Goal: Task Accomplishment & Management: Use online tool/utility

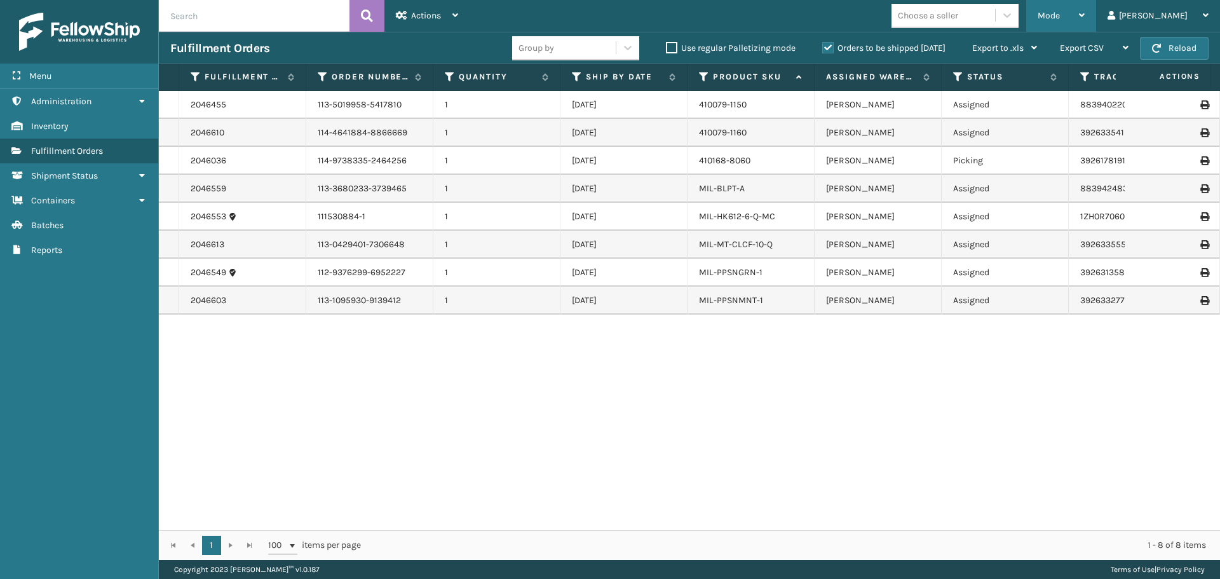
click at [1096, 25] on div "Mode Regular Mode Picking Mode Labeling Mode Exit Scan Mode" at bounding box center [1061, 16] width 70 height 32
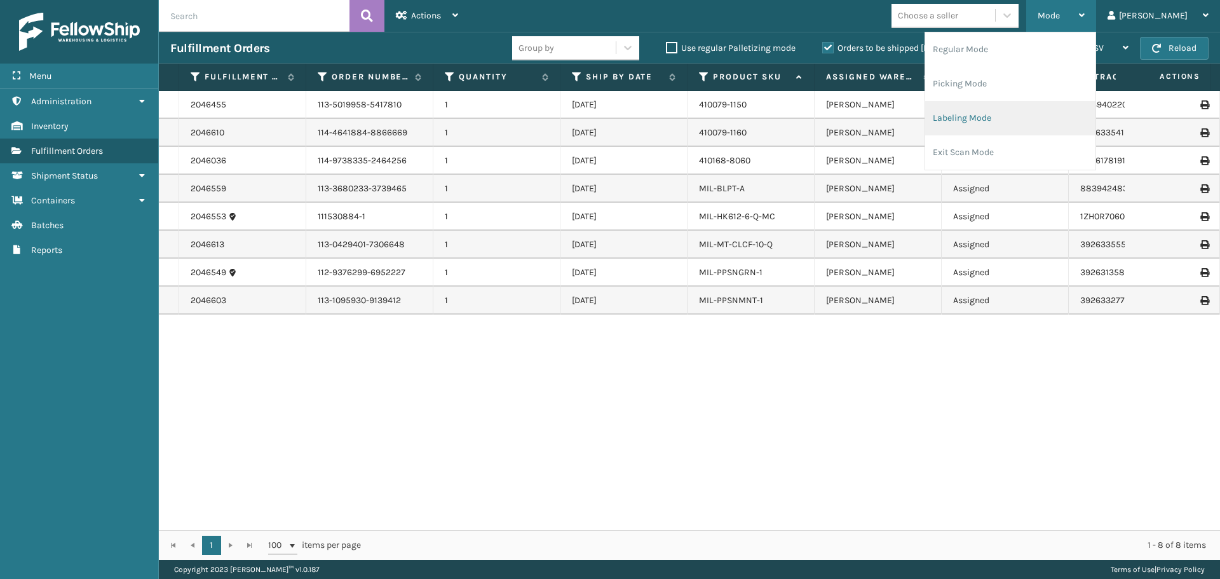
click at [1037, 112] on li "Labeling Mode" at bounding box center [1010, 118] width 170 height 34
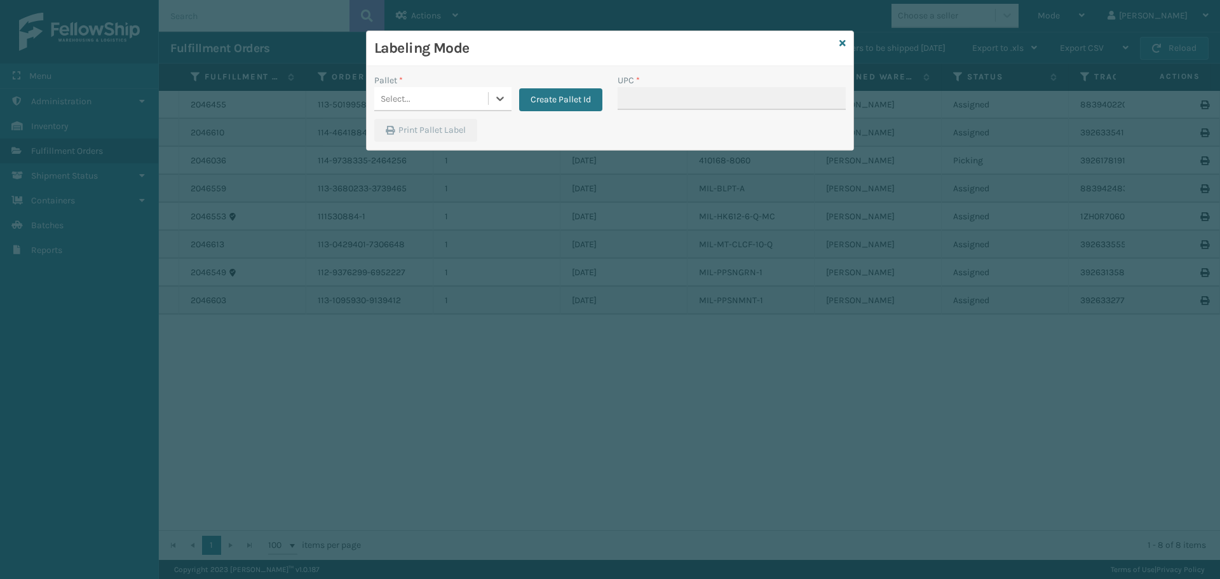
click at [847, 34] on div "Labeling Mode" at bounding box center [610, 48] width 487 height 35
click at [837, 50] on div "Labeling Mode" at bounding box center [610, 48] width 487 height 35
click at [844, 40] on icon at bounding box center [842, 43] width 6 height 9
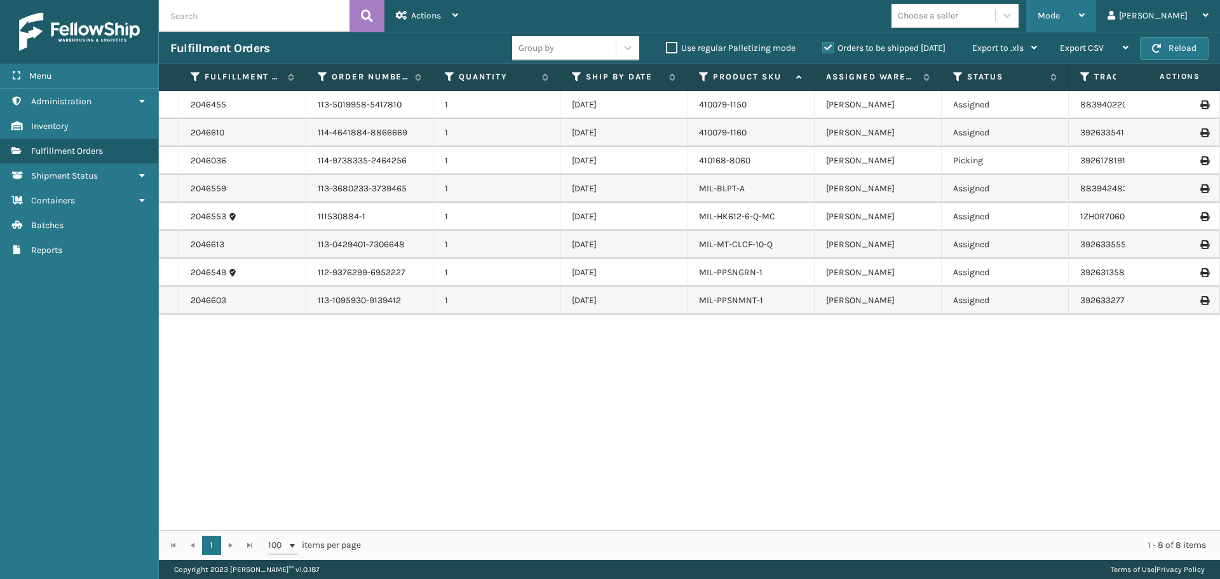
click at [1084, 10] on div "Mode" at bounding box center [1060, 16] width 47 height 32
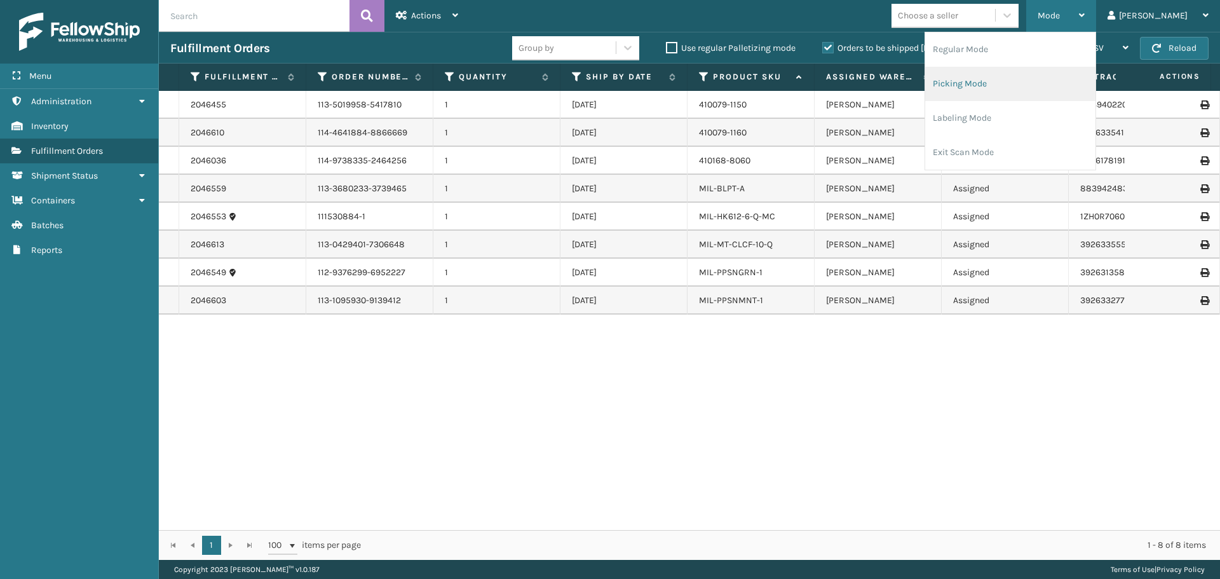
click at [1018, 91] on li "Picking Mode" at bounding box center [1010, 84] width 170 height 34
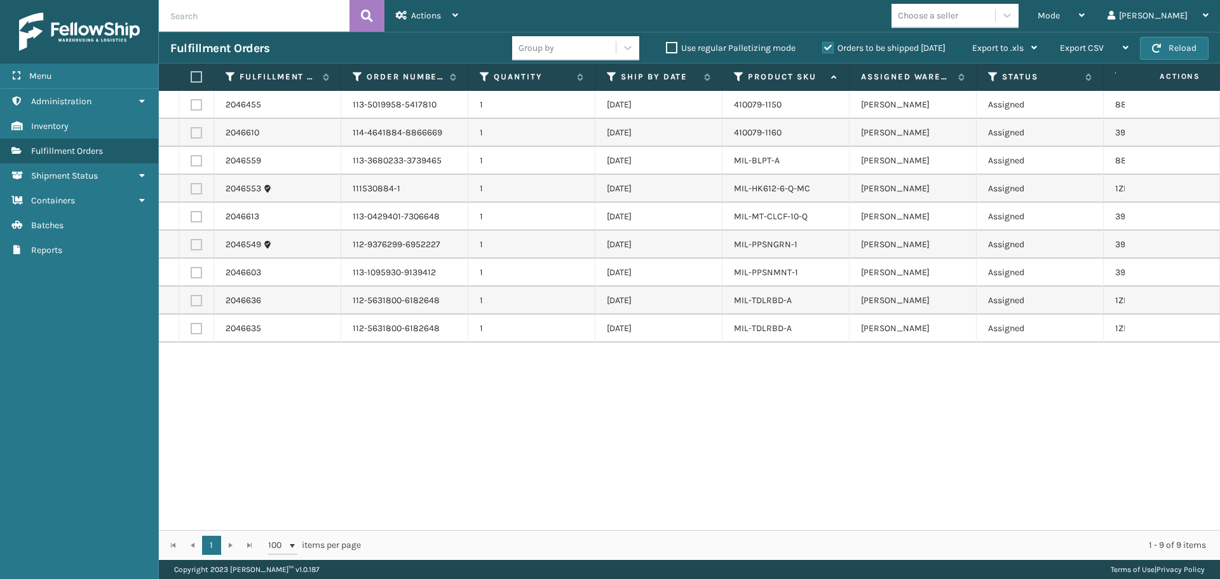
drag, startPoint x: 202, startPoint y: 71, endPoint x: 196, endPoint y: 81, distance: 12.0
click at [199, 77] on th at bounding box center [196, 77] width 35 height 27
click at [197, 77] on label at bounding box center [195, 76] width 8 height 11
click at [191, 77] on input "checkbox" at bounding box center [191, 77] width 1 height 8
checkbox input "true"
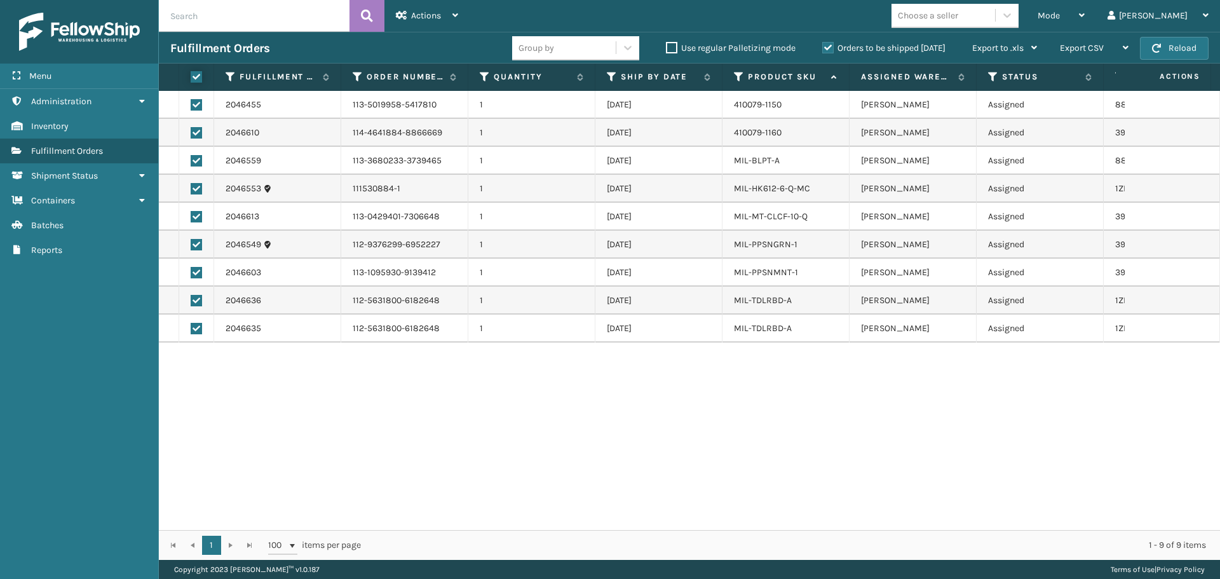
checkbox input "true"
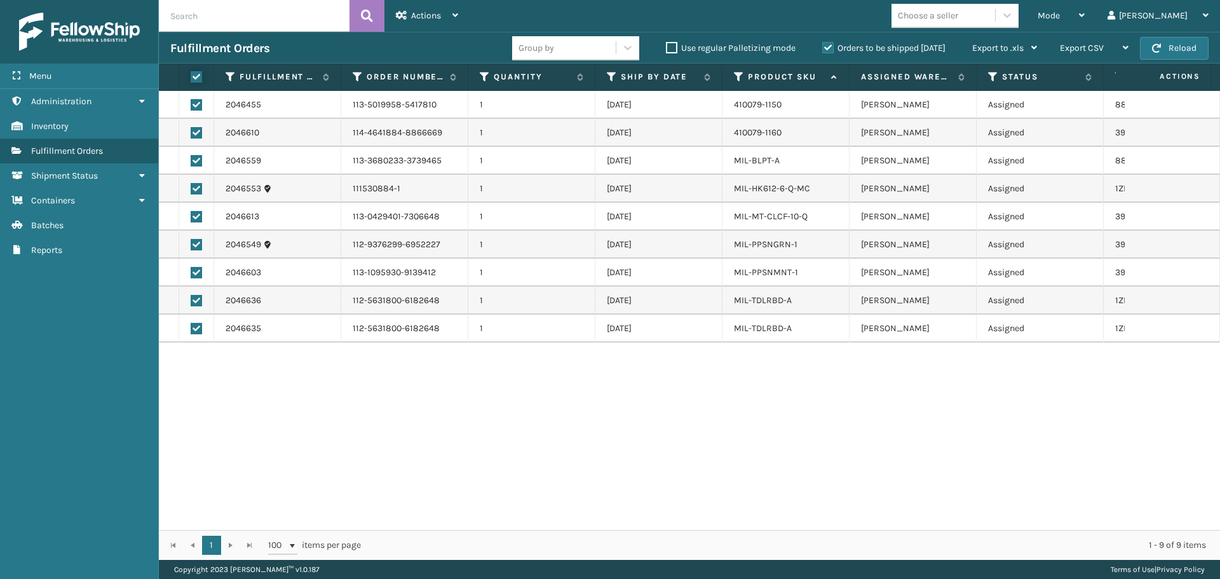
checkbox input "true"
click at [452, 17] on div "Actions" at bounding box center [427, 16] width 62 height 32
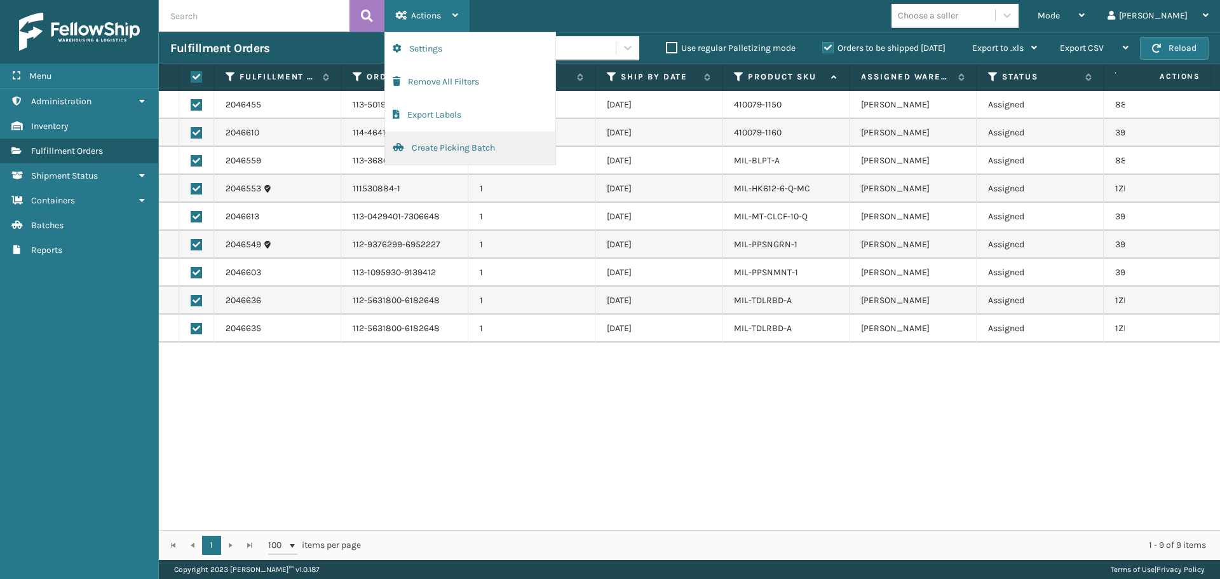
click at [447, 148] on button "Create Picking Batch" at bounding box center [470, 147] width 170 height 33
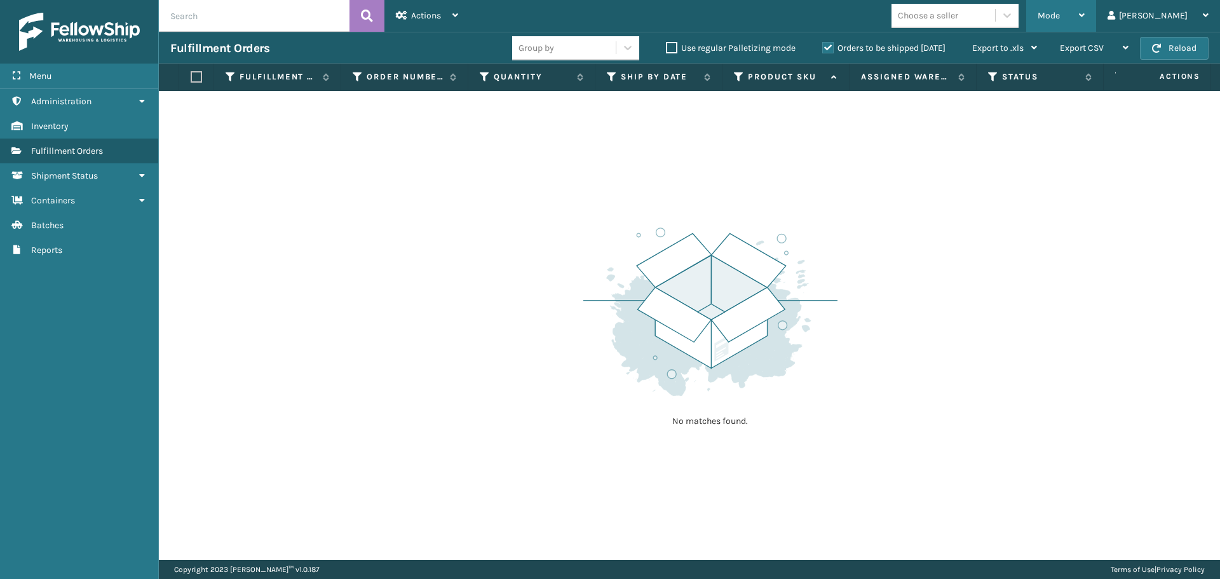
drag, startPoint x: 1105, startPoint y: 13, endPoint x: 1085, endPoint y: 29, distance: 25.8
click at [1084, 13] on div "Mode" at bounding box center [1060, 16] width 47 height 32
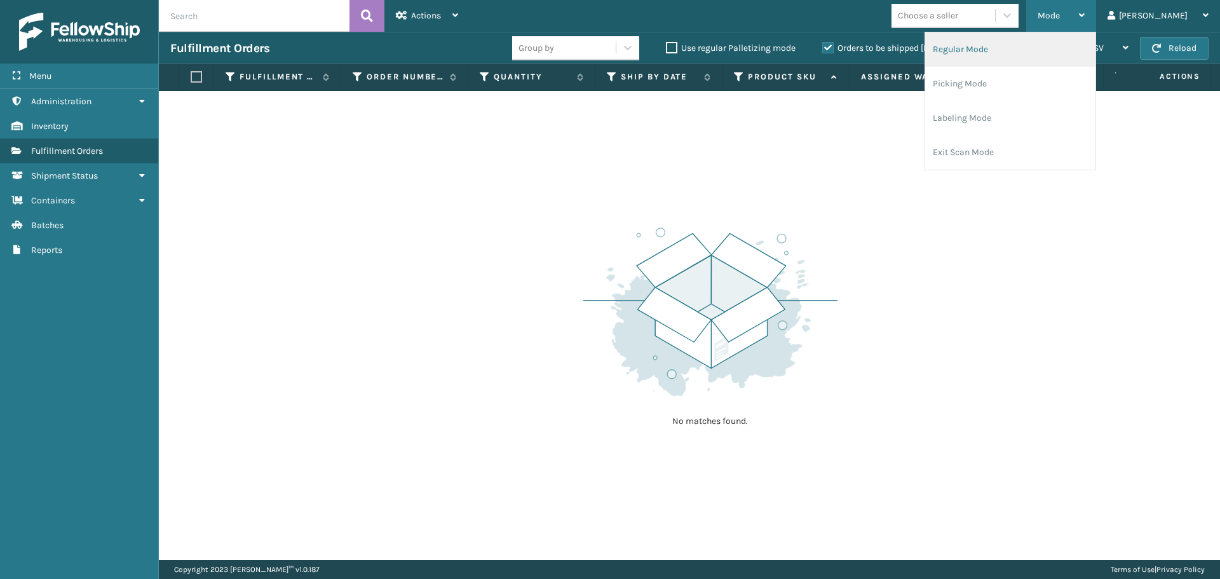
click at [1020, 53] on li "Regular Mode" at bounding box center [1010, 49] width 170 height 34
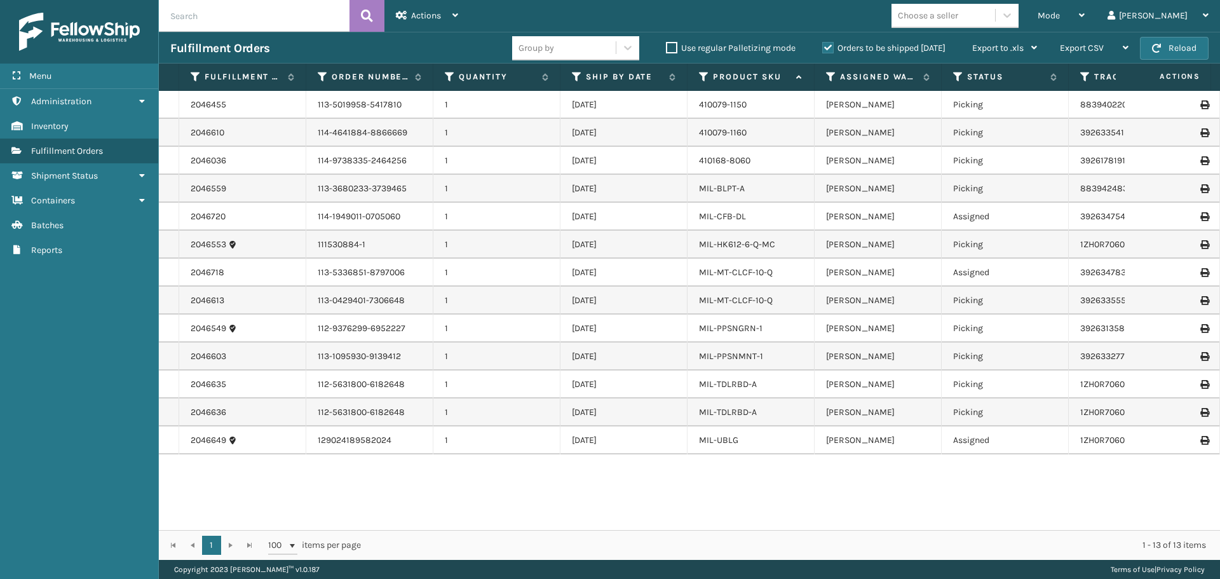
click at [952, 76] on th "Status" at bounding box center [1004, 77] width 127 height 27
click at [957, 78] on icon at bounding box center [958, 76] width 10 height 11
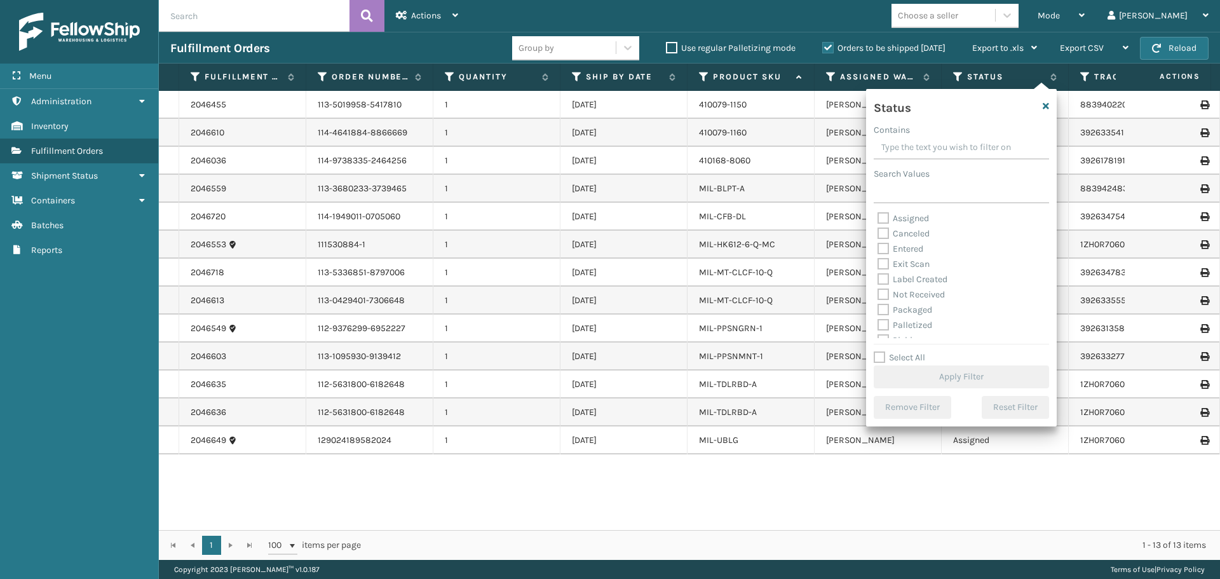
drag, startPoint x: 877, startPoint y: 217, endPoint x: 883, endPoint y: 231, distance: 15.3
click at [877, 218] on div "Assigned Canceled Entered Exit Scan Label Created Not Received Packaged Palleti…" at bounding box center [960, 274] width 175 height 127
click at [886, 215] on label "Assigned" at bounding box center [902, 218] width 51 height 11
click at [878, 215] on input "Assigned" at bounding box center [877, 215] width 1 height 8
checkbox input "true"
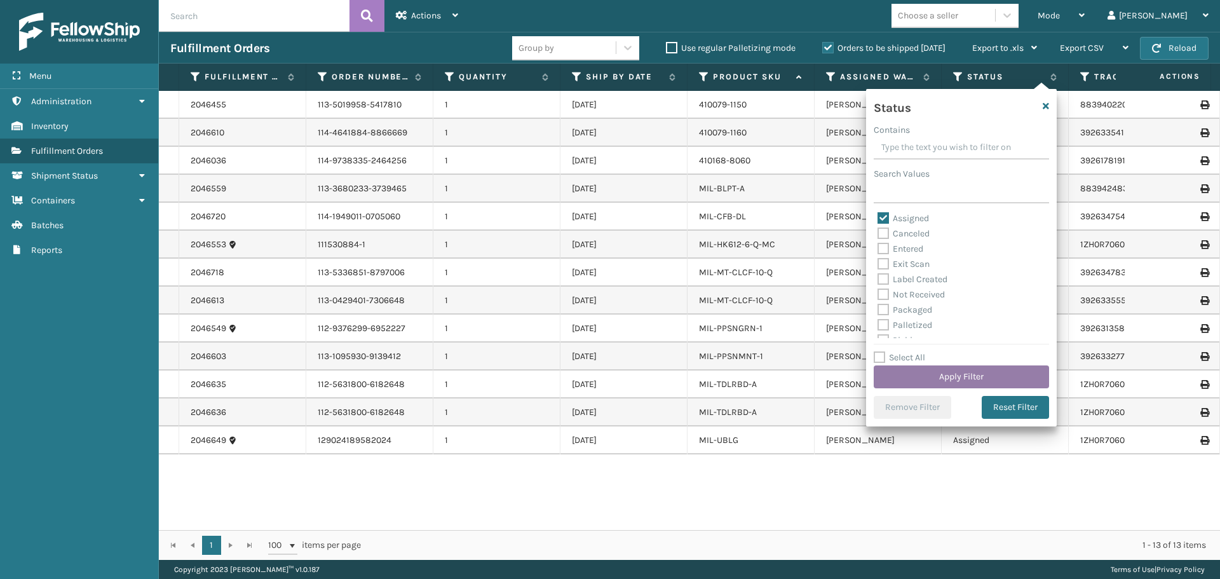
click at [972, 377] on button "Apply Filter" at bounding box center [960, 376] width 175 height 23
